Goal: Find specific page/section: Find specific page/section

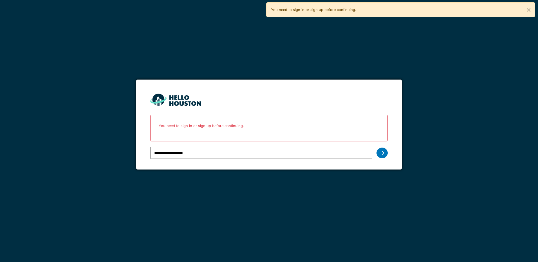
click at [211, 156] on input "**********" at bounding box center [260, 153] width 221 height 12
type input "**********"
click at [377, 153] on div at bounding box center [381, 153] width 11 height 11
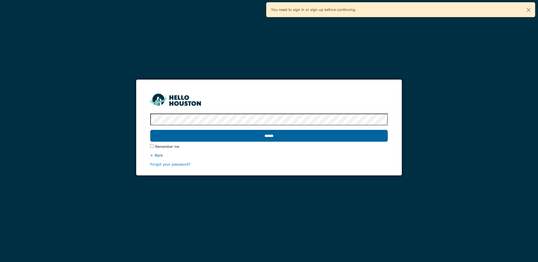
click at [288, 135] on input "******" at bounding box center [268, 136] width 237 height 12
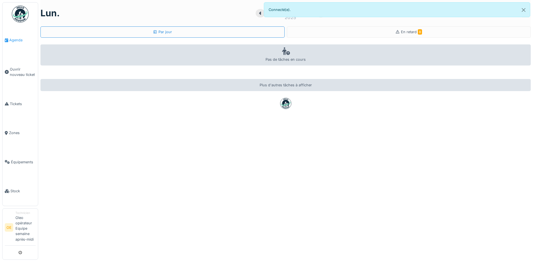
click at [10, 39] on span "Agenda" at bounding box center [22, 39] width 26 height 5
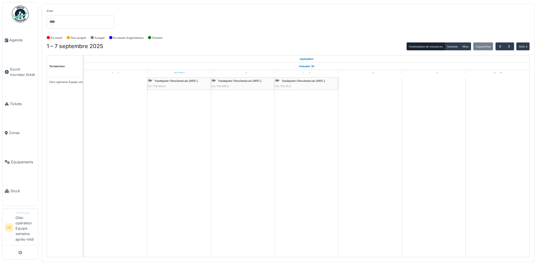
click at [117, 87] on td at bounding box center [116, 167] width 64 height 180
click at [169, 85] on div "Vandeputte Oleochemicals (MSC) OL-TH-MAA" at bounding box center [179, 83] width 62 height 11
click at [175, 86] on div "Vandeputte Oleochemicals (MSC) OL-TH-MAA" at bounding box center [179, 83] width 62 height 11
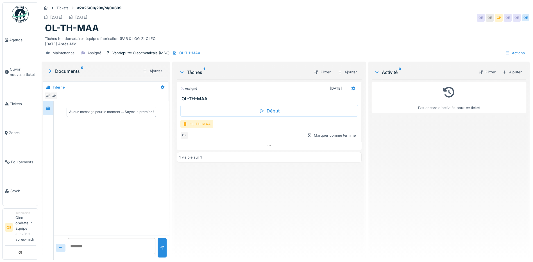
click at [198, 125] on div "OL-TH-MAA" at bounding box center [197, 124] width 33 height 8
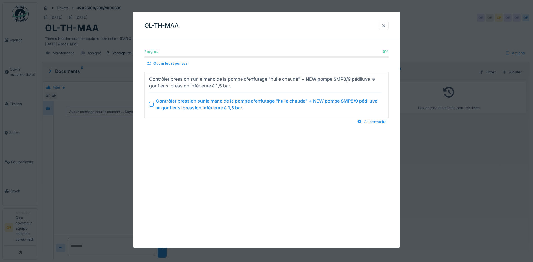
click at [385, 24] on div at bounding box center [384, 25] width 4 height 5
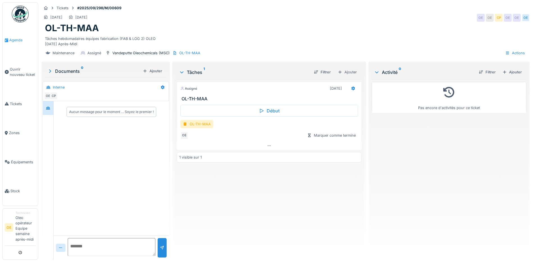
click at [19, 38] on span "Agenda" at bounding box center [22, 39] width 26 height 5
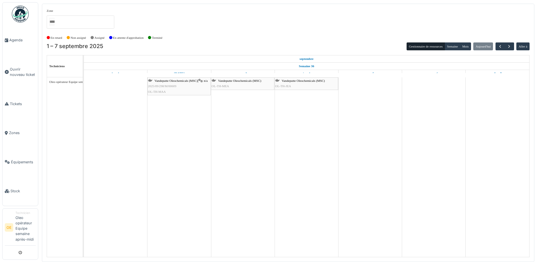
click at [249, 84] on div "[PERSON_NAME] Oleochemicals (MSC) OL-TH-MEA" at bounding box center [242, 83] width 62 height 11
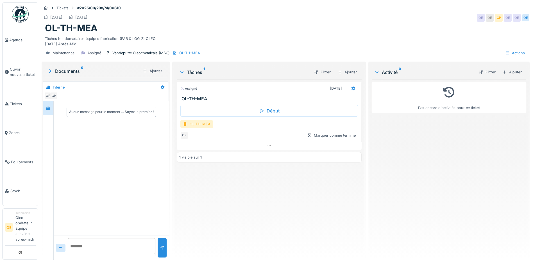
click at [194, 125] on div "OL-TH-MEA" at bounding box center [197, 124] width 33 height 8
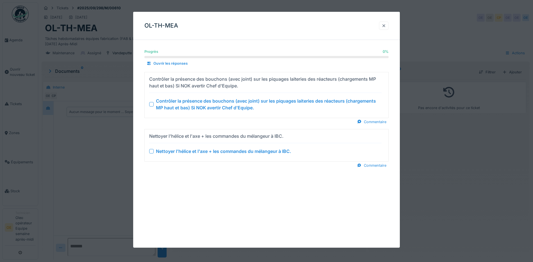
click at [386, 25] on div at bounding box center [384, 25] width 4 height 5
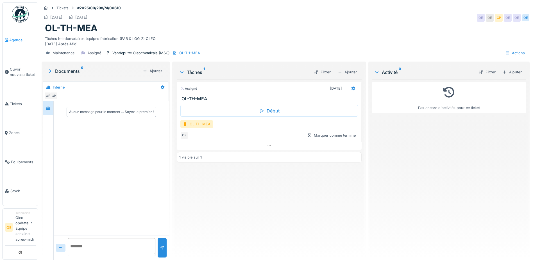
click at [17, 41] on span "Agenda" at bounding box center [22, 39] width 26 height 5
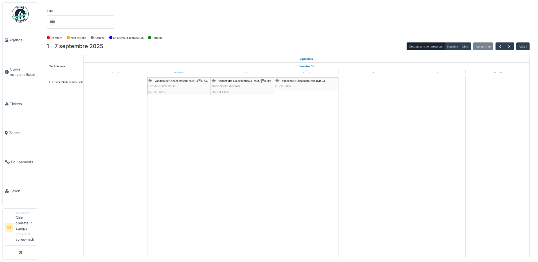
click at [298, 84] on div "[PERSON_NAME] Oleochemicals (MSC) OL-TH-JEA" at bounding box center [306, 83] width 62 height 11
click at [285, 85] on span "OL-TH-JEA" at bounding box center [283, 85] width 16 height 3
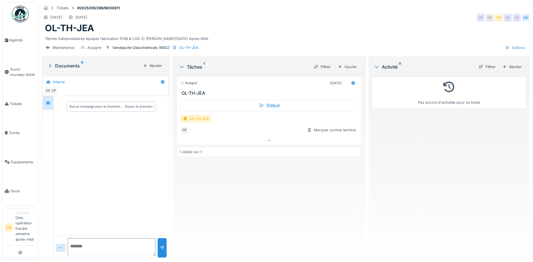
click at [190, 123] on div "OL-TH-JEA" at bounding box center [196, 119] width 31 height 8
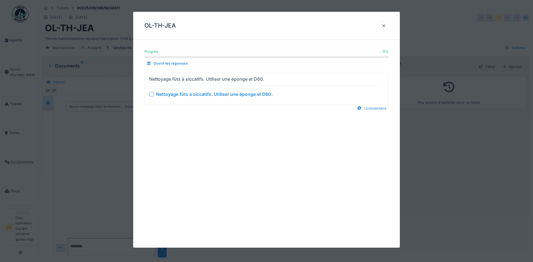
click at [386, 27] on div at bounding box center [384, 25] width 4 height 5
